Goal: Find contact information: Find contact information

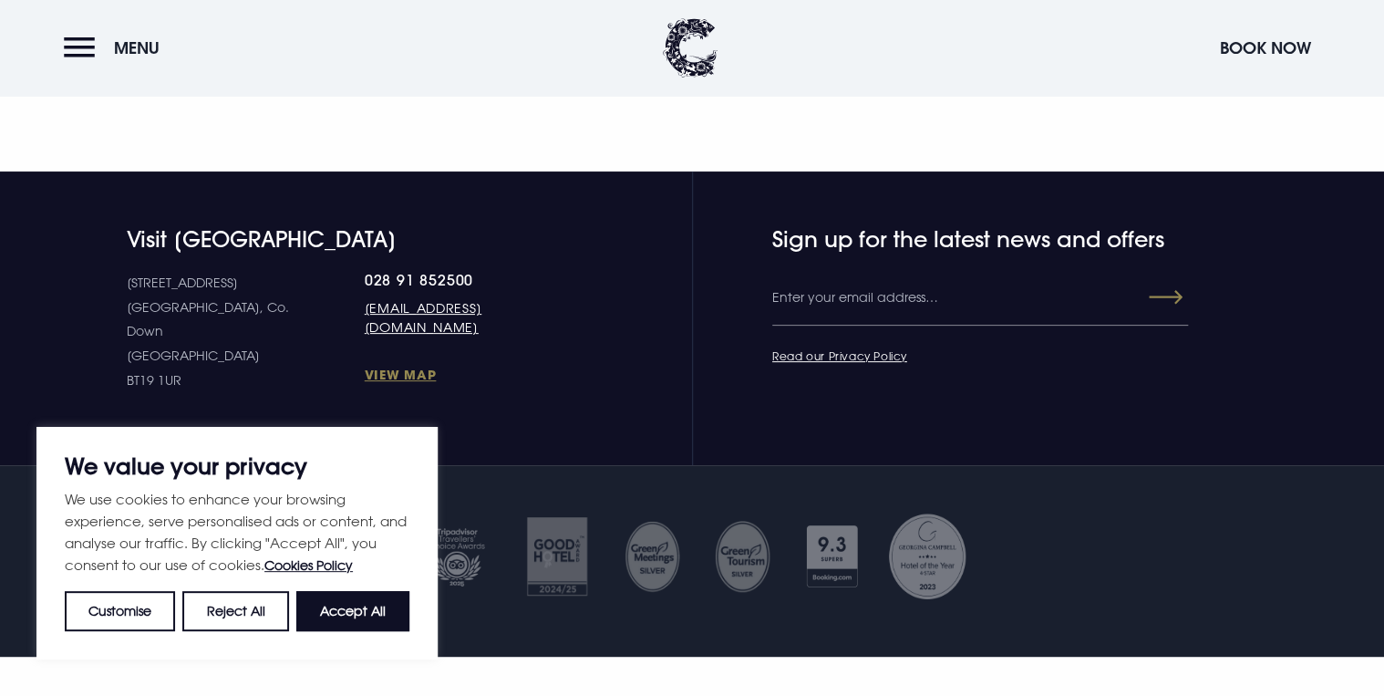
scroll to position [7070, 0]
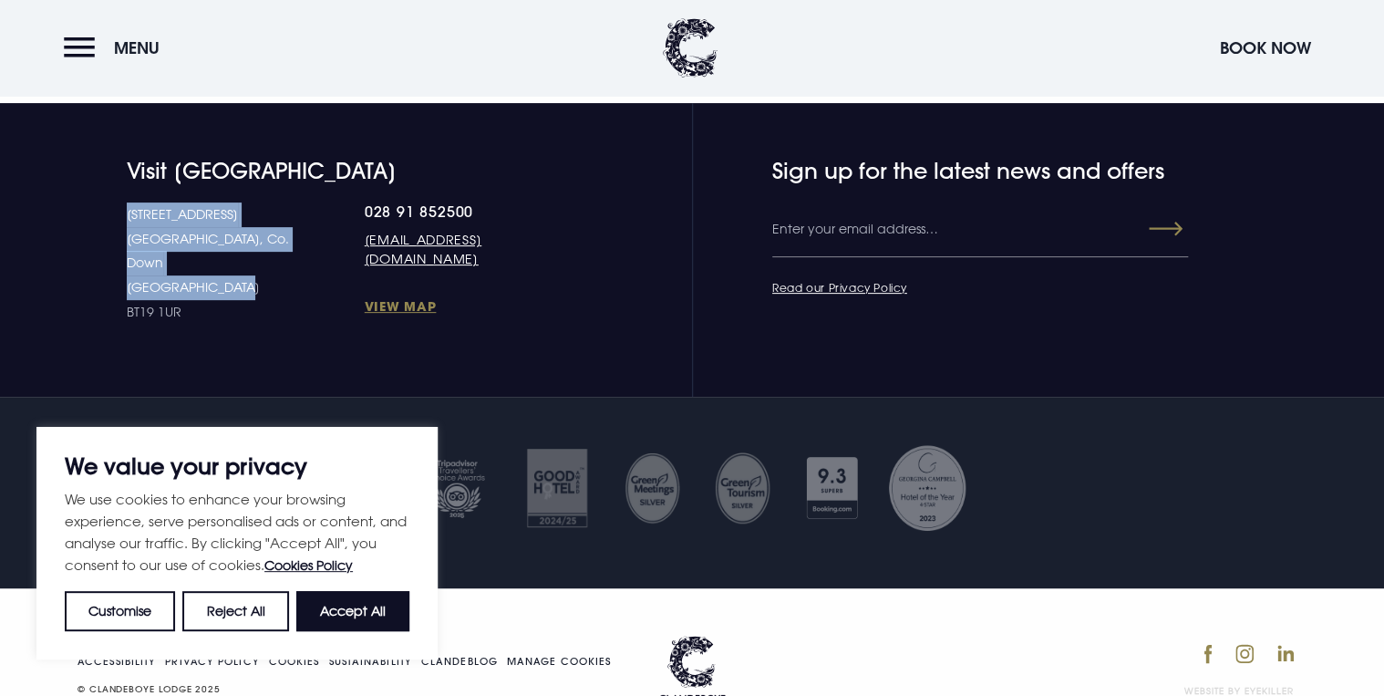
drag, startPoint x: 237, startPoint y: 214, endPoint x: 124, endPoint y: 175, distance: 119.6
click at [124, 175] on div "Visit [GEOGRAPHIC_DATA] [STREET_ADDRESS] Down [GEOGRAPHIC_DATA] BT19 1UR 028 91…" at bounding box center [315, 241] width 516 height 167
drag, startPoint x: 124, startPoint y: 175, endPoint x: 151, endPoint y: 171, distance: 27.6
copy p "[STREET_ADDRESS] Down [GEOGRAPHIC_DATA]"
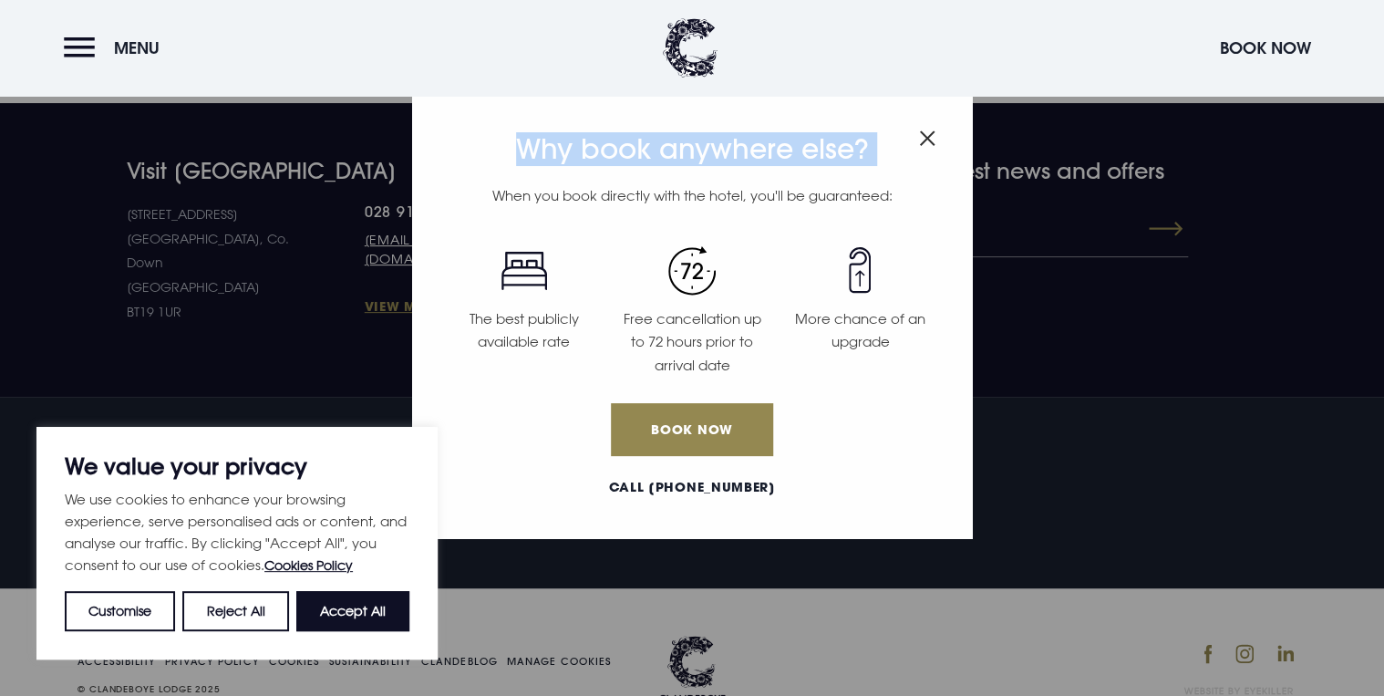
drag, startPoint x: 405, startPoint y: 164, endPoint x: 330, endPoint y: 170, distance: 75.0
click at [330, 170] on div "Why book anywhere else? When you book directly with the hotel, you'll be guaran…" at bounding box center [692, 348] width 1384 height 696
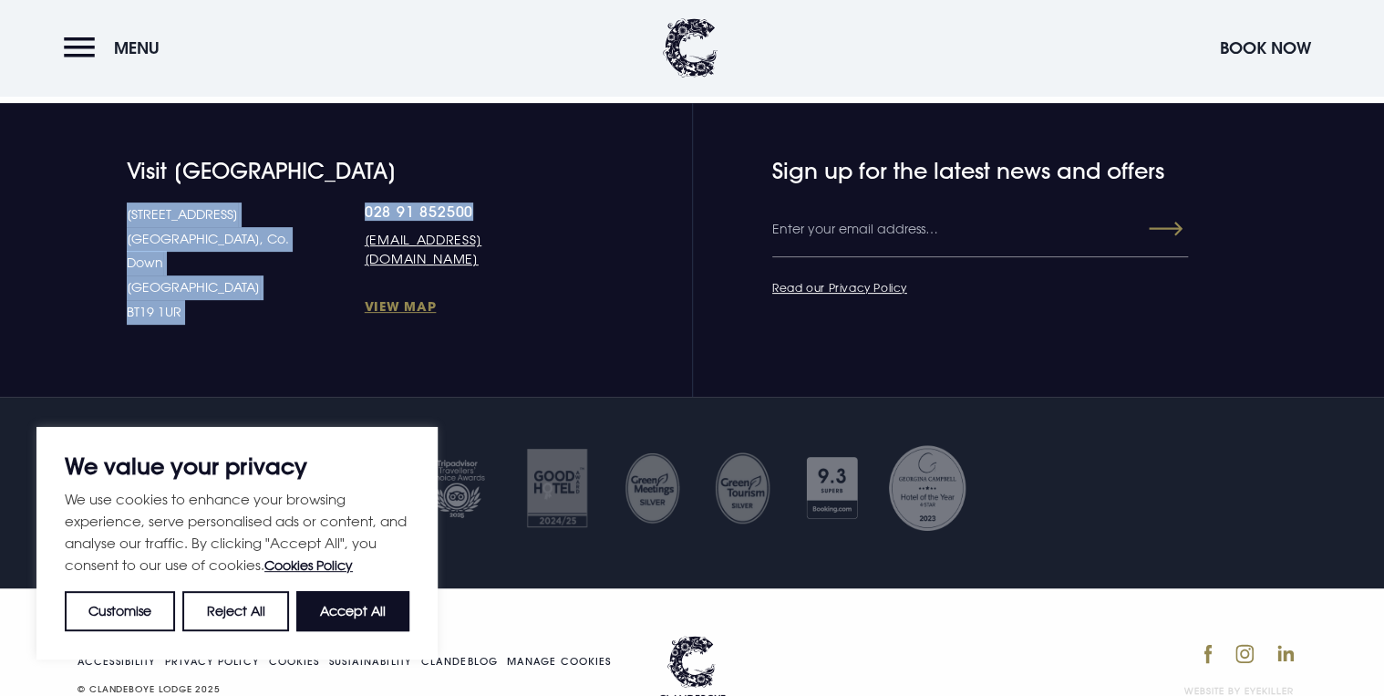
drag, startPoint x: 288, startPoint y: 164, endPoint x: 412, endPoint y: 160, distance: 124.1
click at [412, 202] on div "[STREET_ADDRESS] Down [GEOGRAPHIC_DATA] BT19 1UR 028 91 852500 [EMAIL_ADDRESS][…" at bounding box center [350, 262] width 447 height 121
drag, startPoint x: 412, startPoint y: 160, endPoint x: 403, endPoint y: 164, distance: 10.2
click at [403, 202] on link "028 91 852500" at bounding box center [469, 211] width 209 height 18
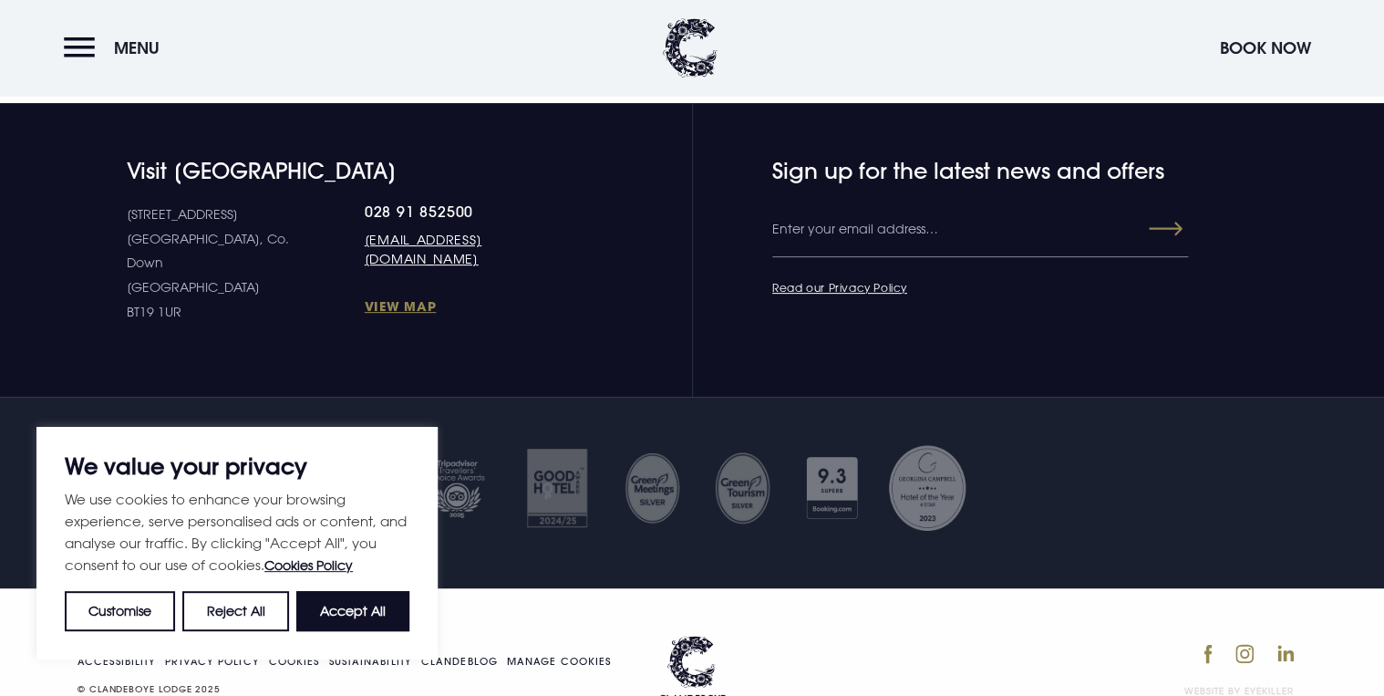
click at [406, 301] on section "Visit [GEOGRAPHIC_DATA] [STREET_ADDRESS] Down [GEOGRAPHIC_DATA] BT19 1UR 028 91…" at bounding box center [692, 250] width 1384 height 294
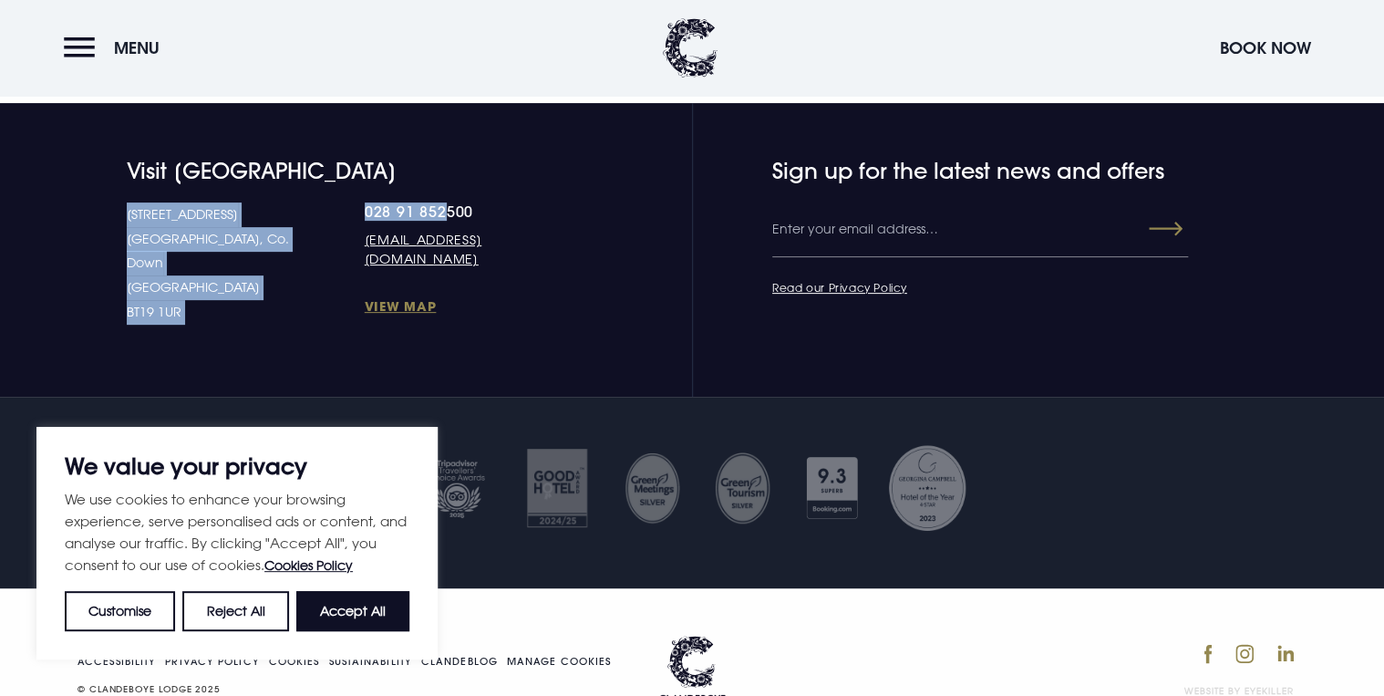
drag, startPoint x: 291, startPoint y: 166, endPoint x: 373, endPoint y: 162, distance: 82.1
click at [373, 202] on div "[STREET_ADDRESS] Down [GEOGRAPHIC_DATA] BT19 1UR 028 91 852500 [EMAIL_ADDRESS][…" at bounding box center [350, 262] width 447 height 121
drag, startPoint x: 373, startPoint y: 162, endPoint x: 397, endPoint y: 236, distance: 77.6
click at [394, 297] on link "View Map" at bounding box center [469, 305] width 209 height 17
click at [270, 248] on p "[STREET_ADDRESS] [STREET_ADDRESS]" at bounding box center [246, 262] width 238 height 121
